Goal: Check status

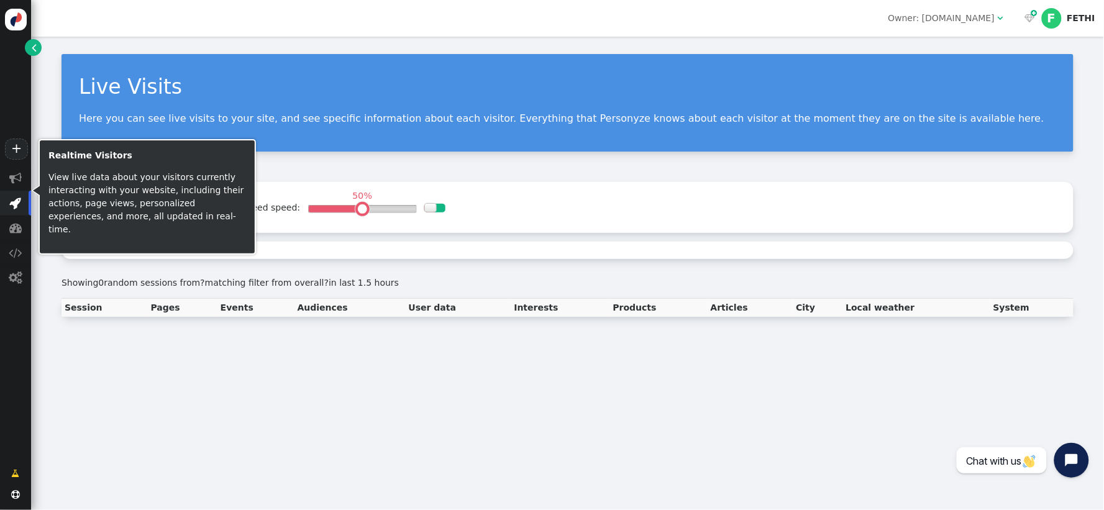
click at [15, 206] on span "" at bounding box center [16, 203] width 12 height 12
click at [14, 199] on span "" at bounding box center [16, 203] width 12 height 12
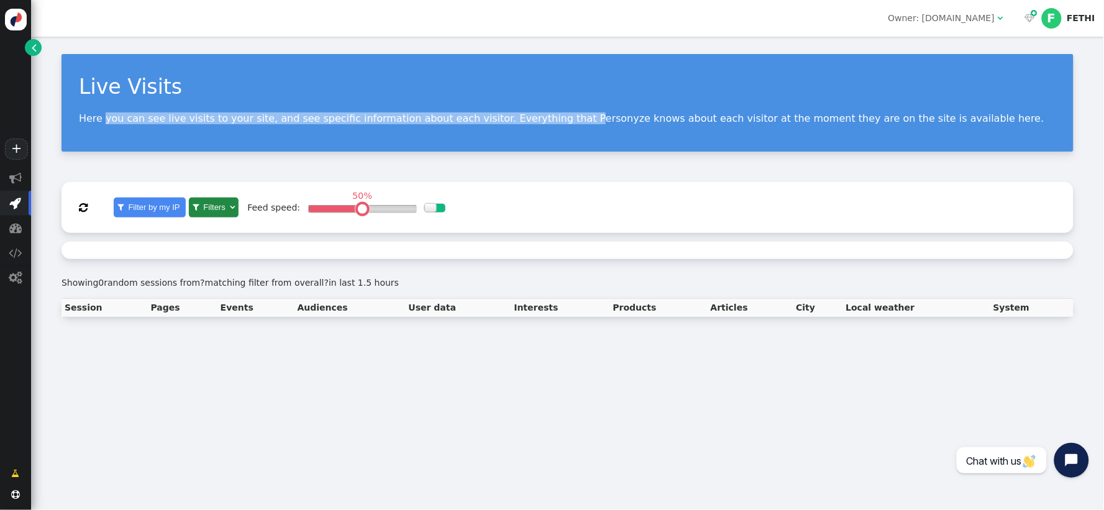
drag, startPoint x: 101, startPoint y: 119, endPoint x: 536, endPoint y: 145, distance: 436.4
click at [521, 144] on div "Live Visits Here you can see live visits to your site, and see specific informa…" at bounding box center [568, 103] width 1012 height 98
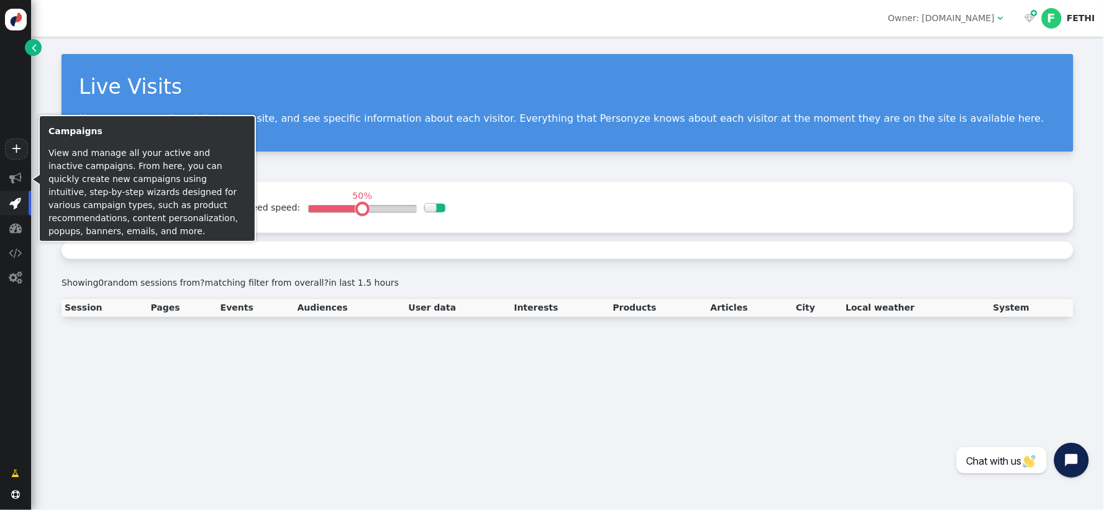
click at [16, 209] on span "" at bounding box center [16, 203] width 12 height 12
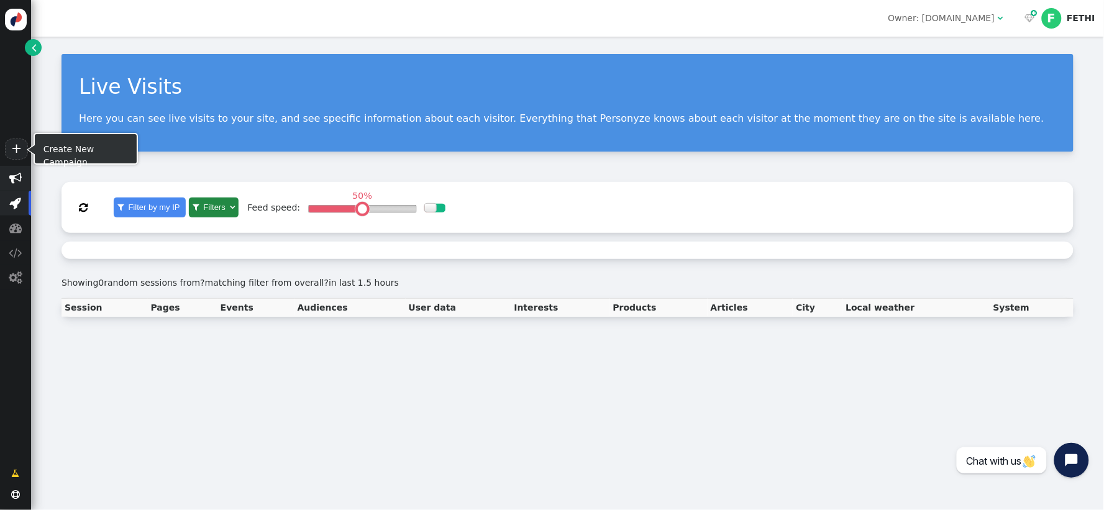
click at [16, 176] on span "" at bounding box center [15, 178] width 12 height 12
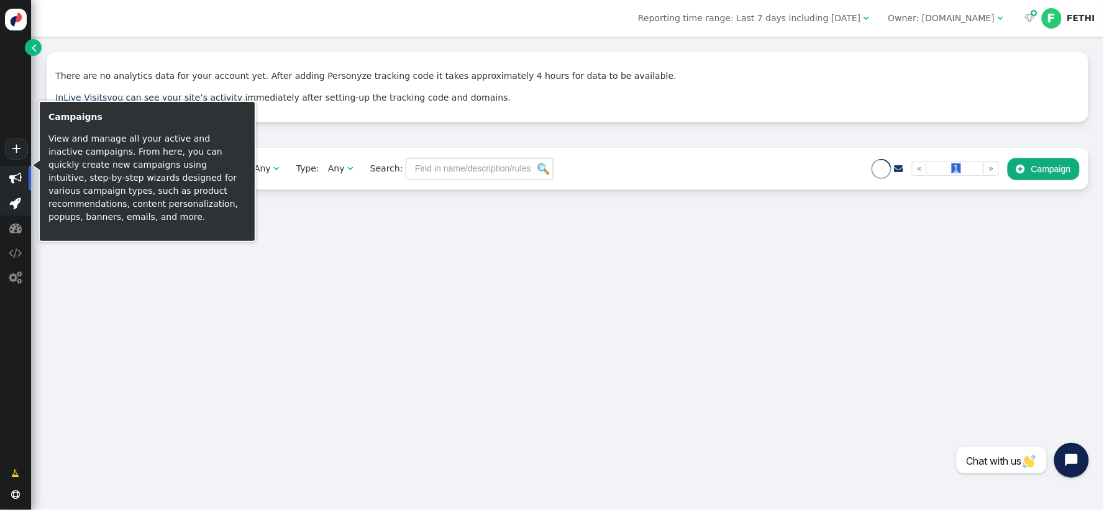
click at [15, 199] on span "" at bounding box center [16, 203] width 12 height 12
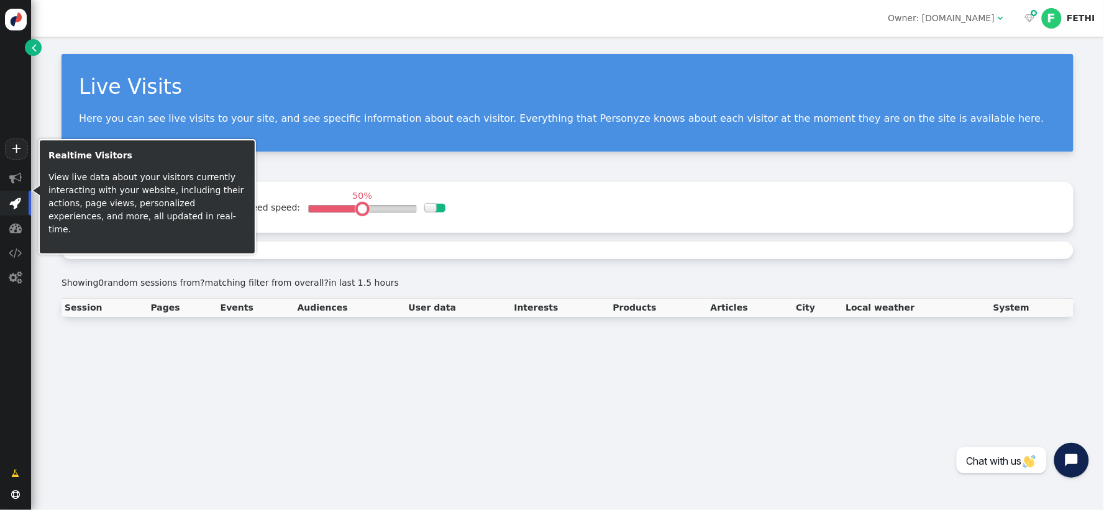
click at [14, 200] on span "" at bounding box center [16, 203] width 12 height 12
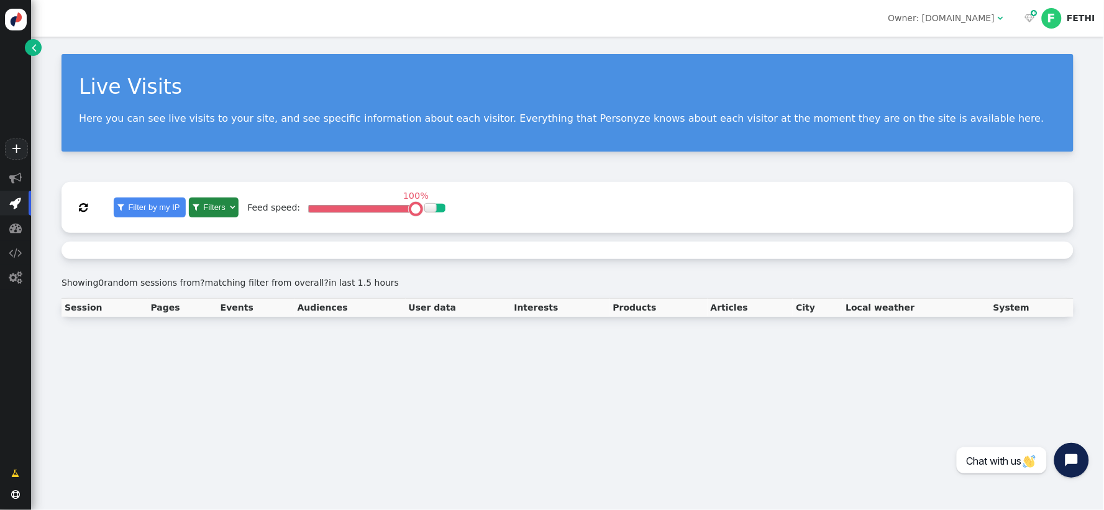
drag, startPoint x: 357, startPoint y: 208, endPoint x: 451, endPoint y: 225, distance: 96.0
click at [450, 224] on div "  Filter by my IP  Filters  Remove all filters Feed speed: 100% " at bounding box center [568, 208] width 1012 height 52
click at [83, 206] on span "" at bounding box center [83, 208] width 9 height 10
click at [84, 206] on span "" at bounding box center [83, 208] width 9 height 10
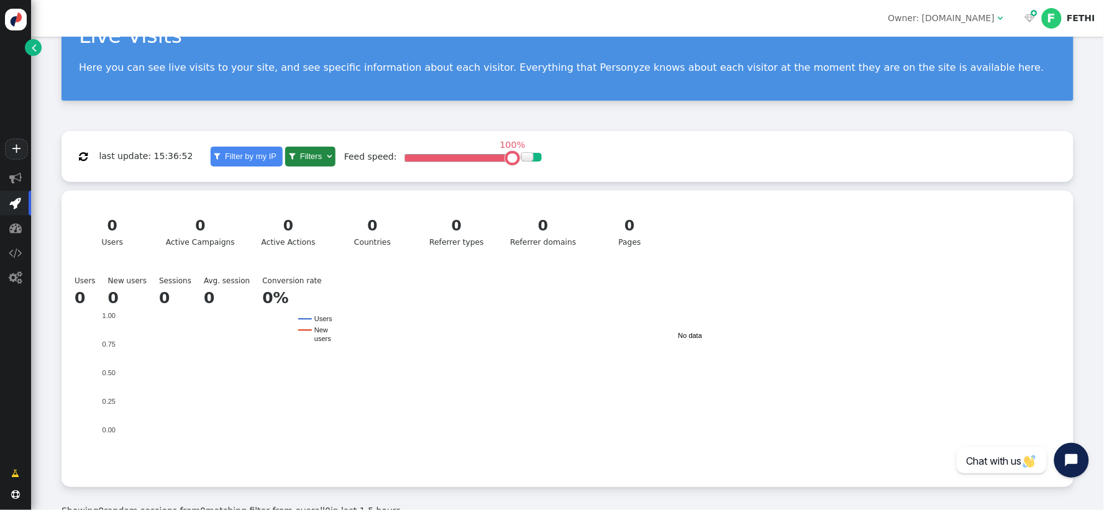
scroll to position [106, 0]
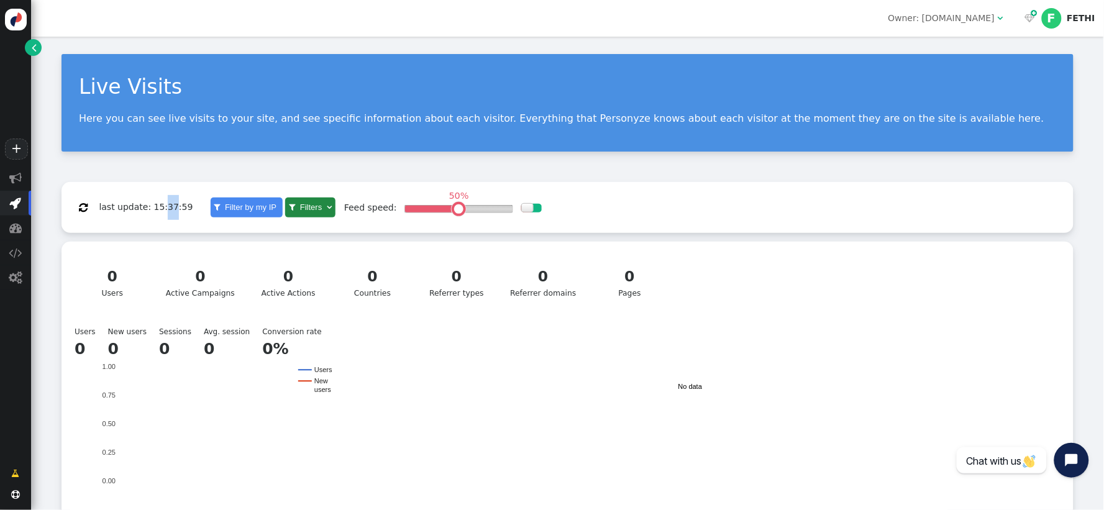
drag, startPoint x: 164, startPoint y: 206, endPoint x: 157, endPoint y: 205, distance: 6.9
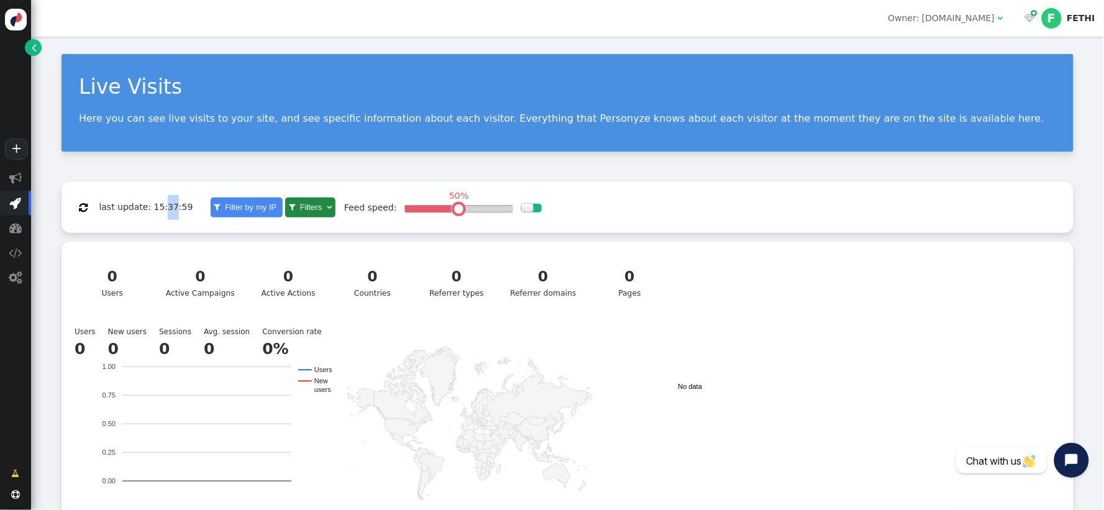
click at [157, 205] on span "last update: 15:37:59" at bounding box center [146, 207] width 94 height 10
click at [153, 208] on span "last update: 15:37:59" at bounding box center [146, 207] width 94 height 10
click at [86, 209] on span "" at bounding box center [83, 208] width 9 height 10
click at [85, 208] on span "" at bounding box center [83, 208] width 9 height 10
